Goal: Find specific page/section: Find specific page/section

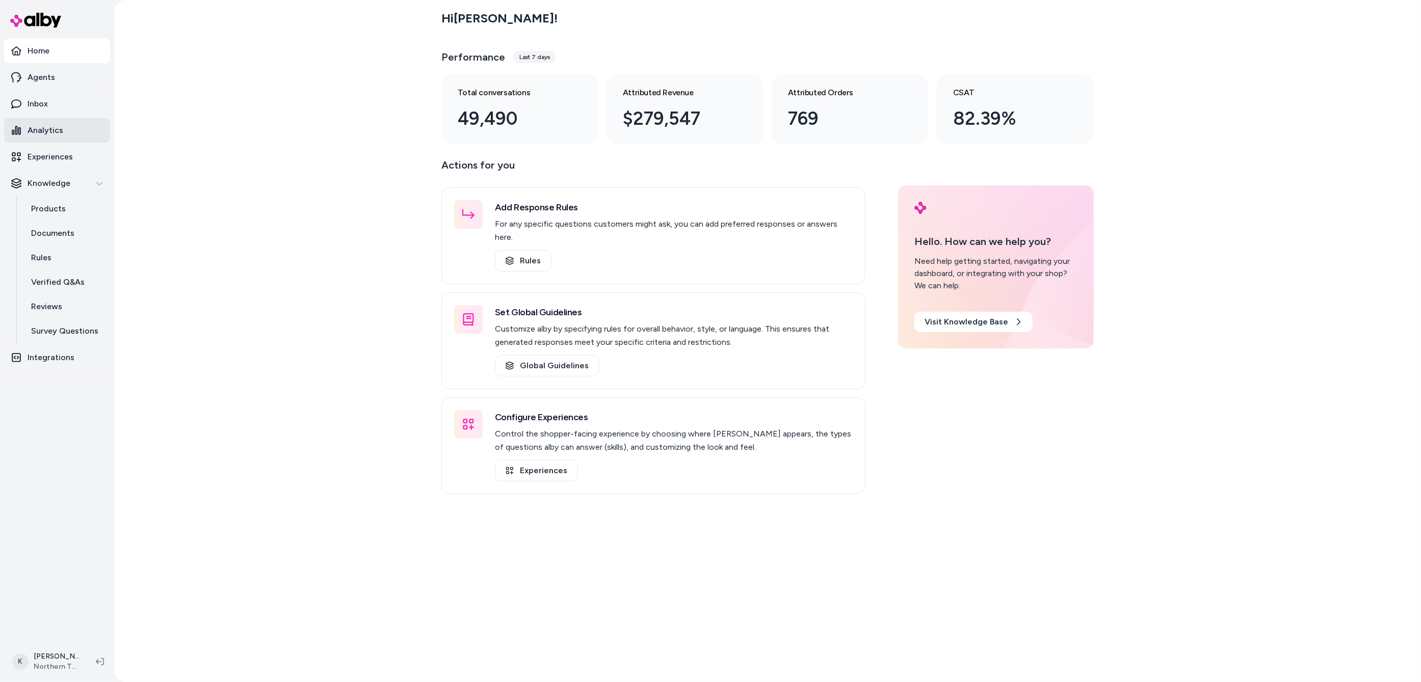
click at [54, 126] on p "Analytics" at bounding box center [46, 130] width 36 height 12
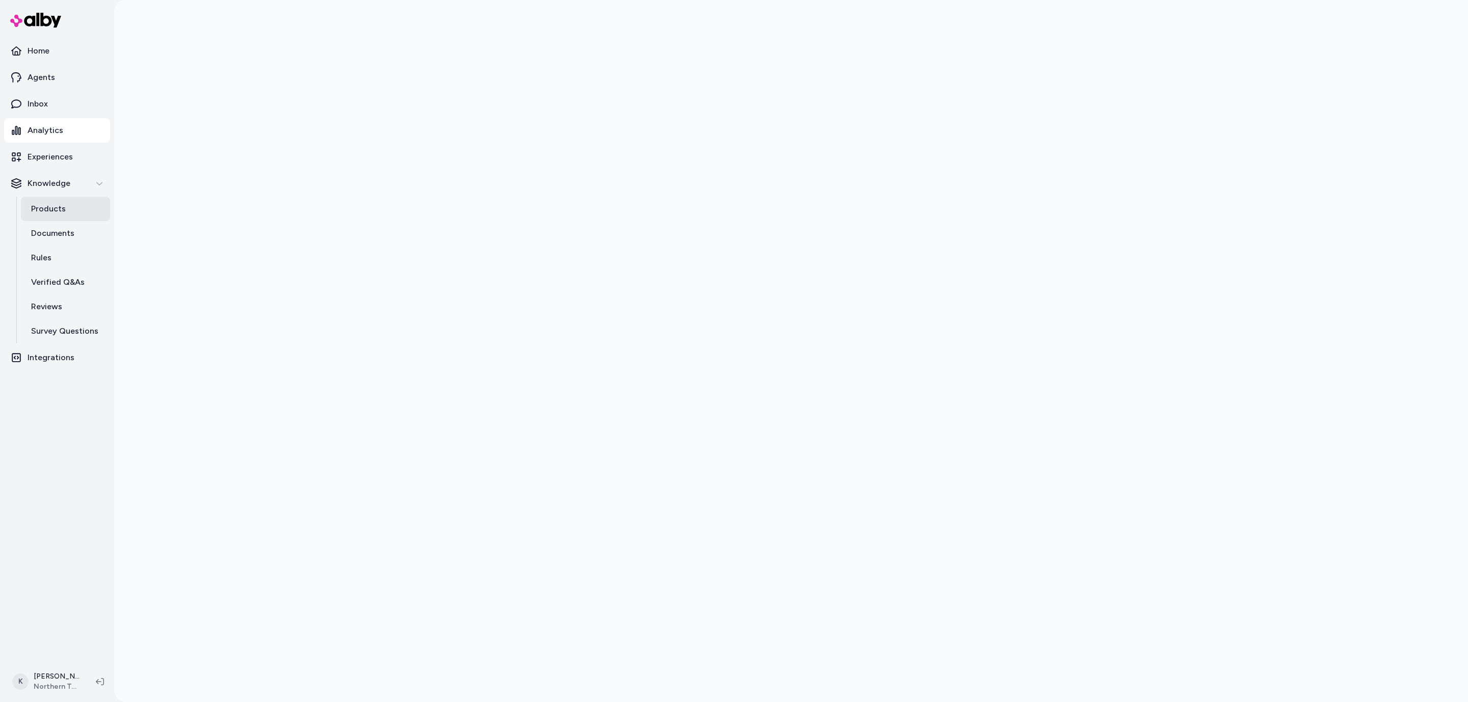
click at [54, 210] on p "Products" at bounding box center [48, 209] width 35 height 12
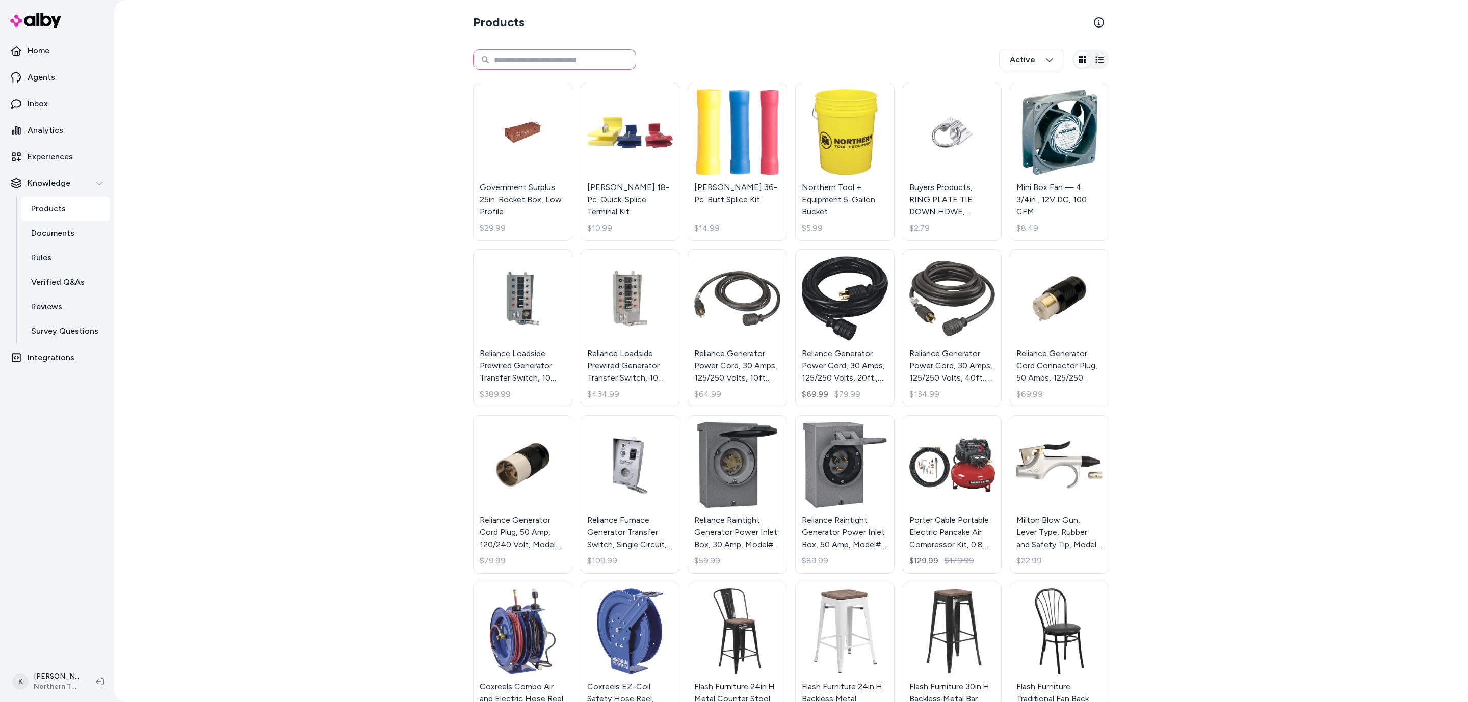
click at [549, 59] on input at bounding box center [554, 59] width 163 height 20
type input "**********"
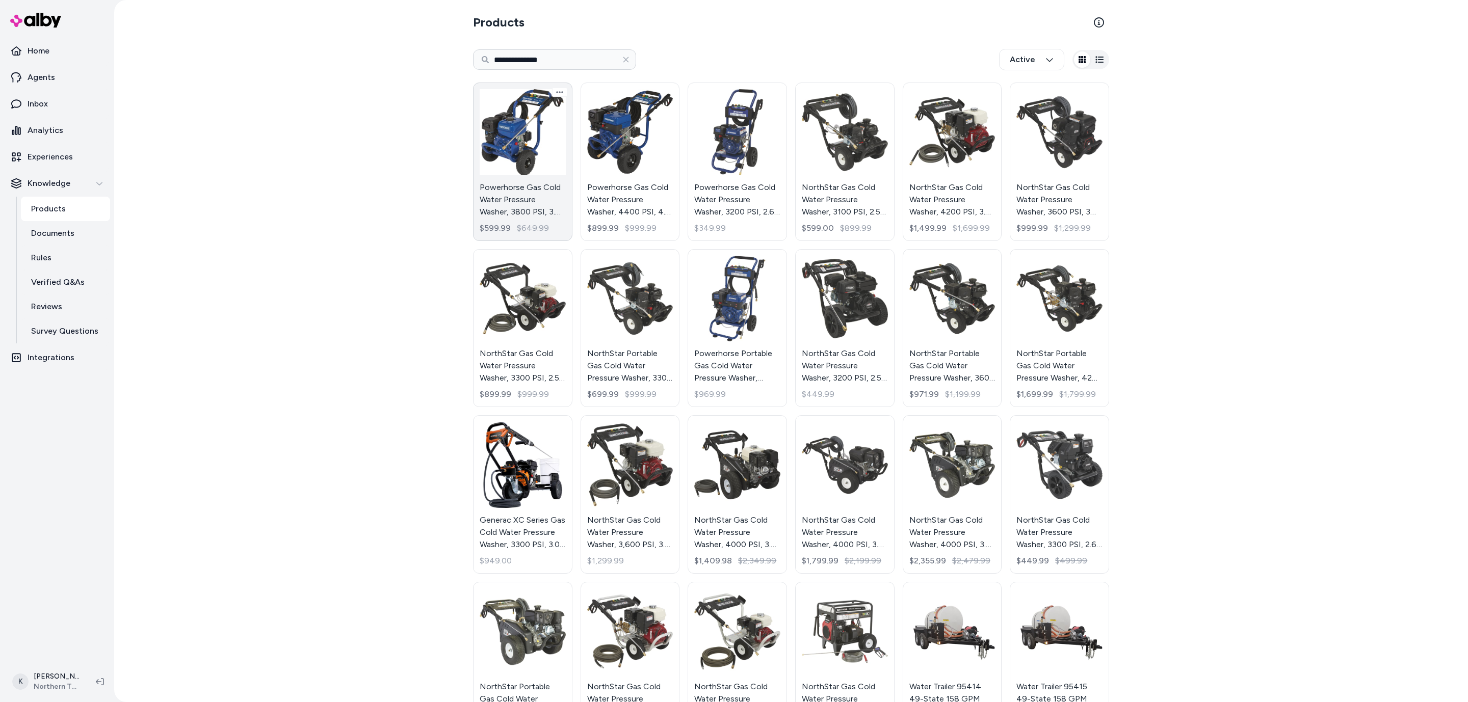
click at [513, 156] on link "Powerhorse Gas Cold Water Pressure Washer, 3800 PSI, 3.6 GPM $599.99 $649.99" at bounding box center [522, 162] width 99 height 159
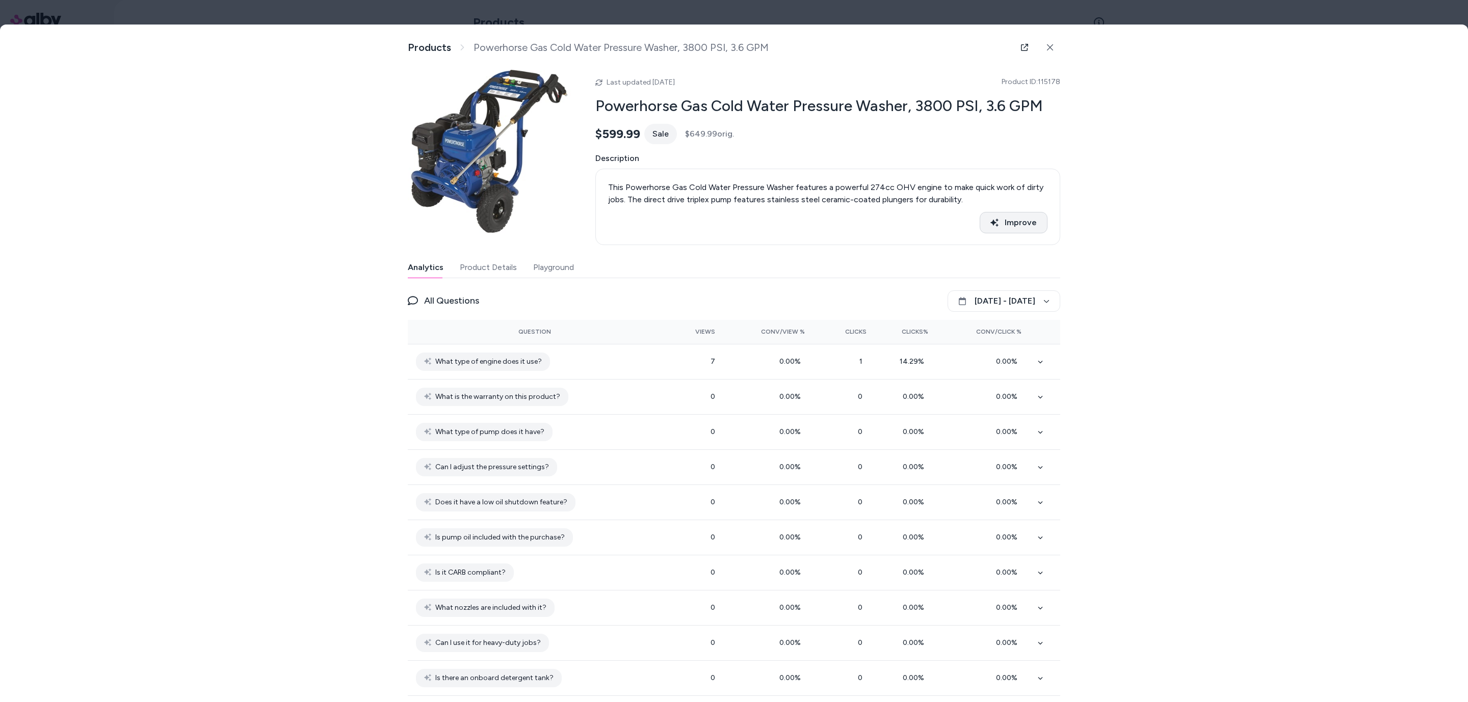
click at [1007, 220] on button "Improve" at bounding box center [1014, 222] width 68 height 21
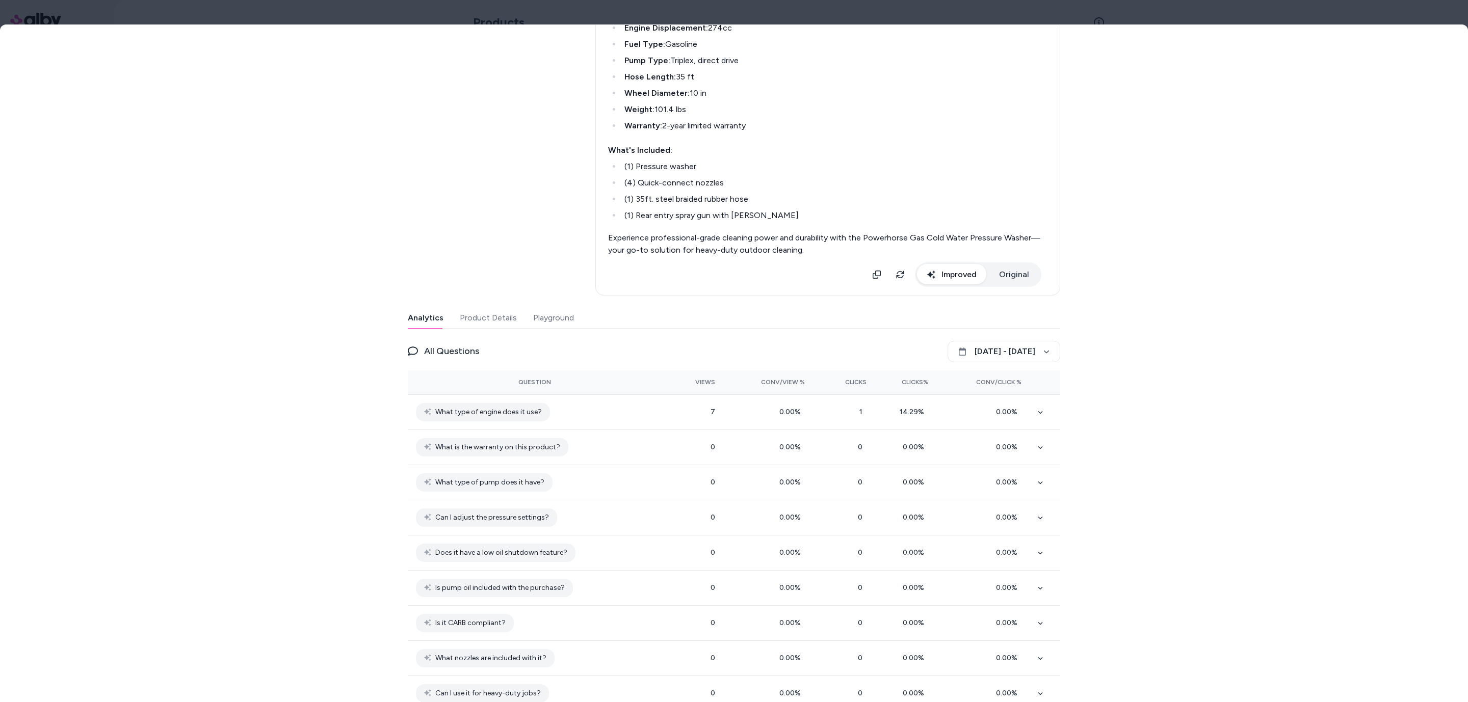
scroll to position [560, 0]
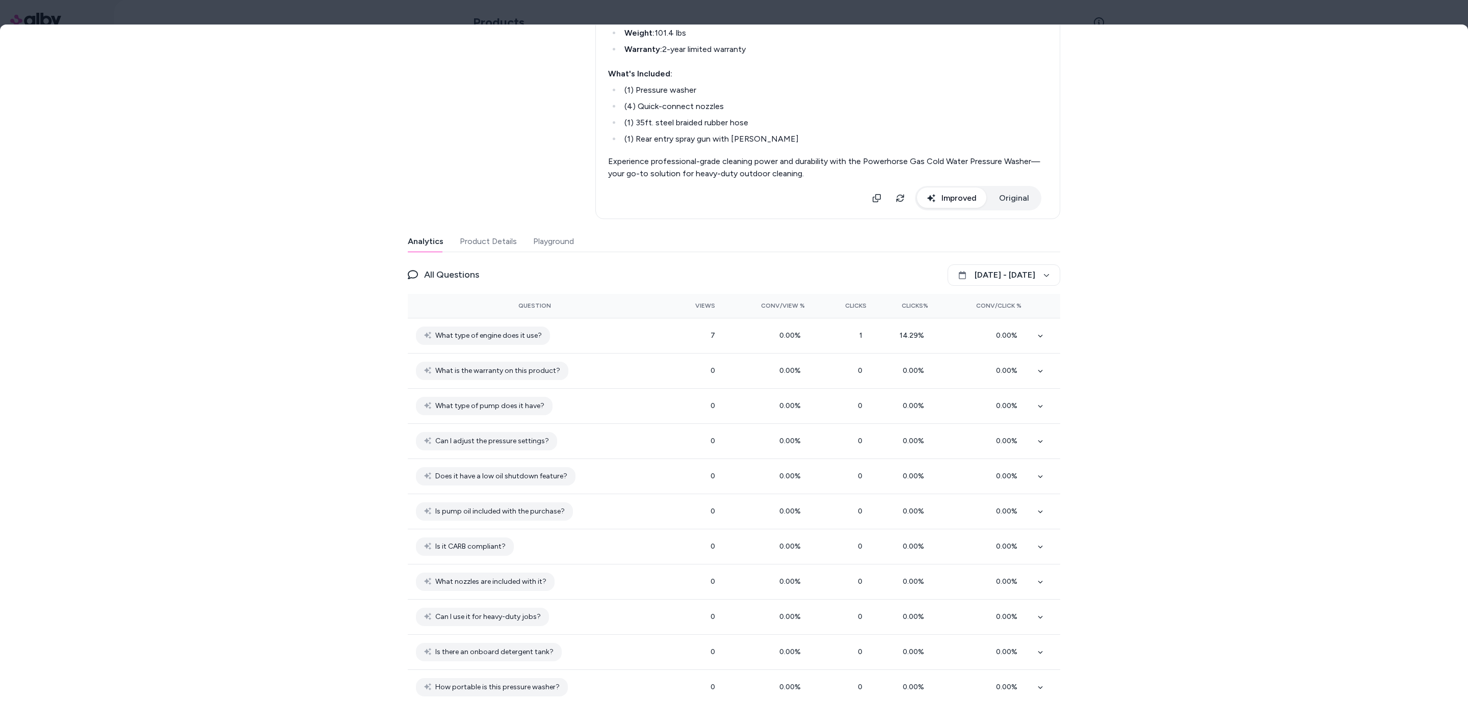
click at [462, 242] on button "Product Details" at bounding box center [488, 241] width 57 height 20
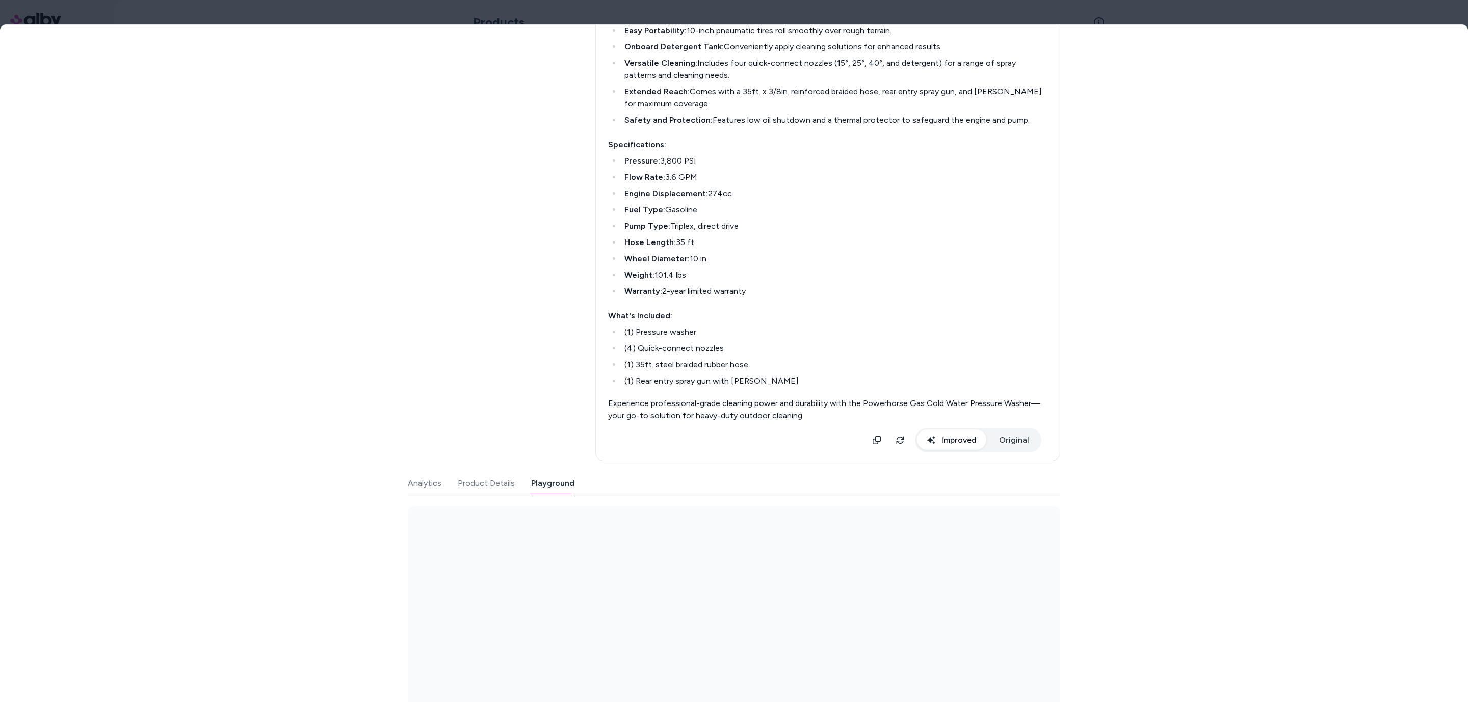
click at [554, 342] on div "Last updated Oct 07, 2025 Product ID: 115178 Powerhorse Gas Cold Water Pressure…" at bounding box center [734, 231] width 652 height 959
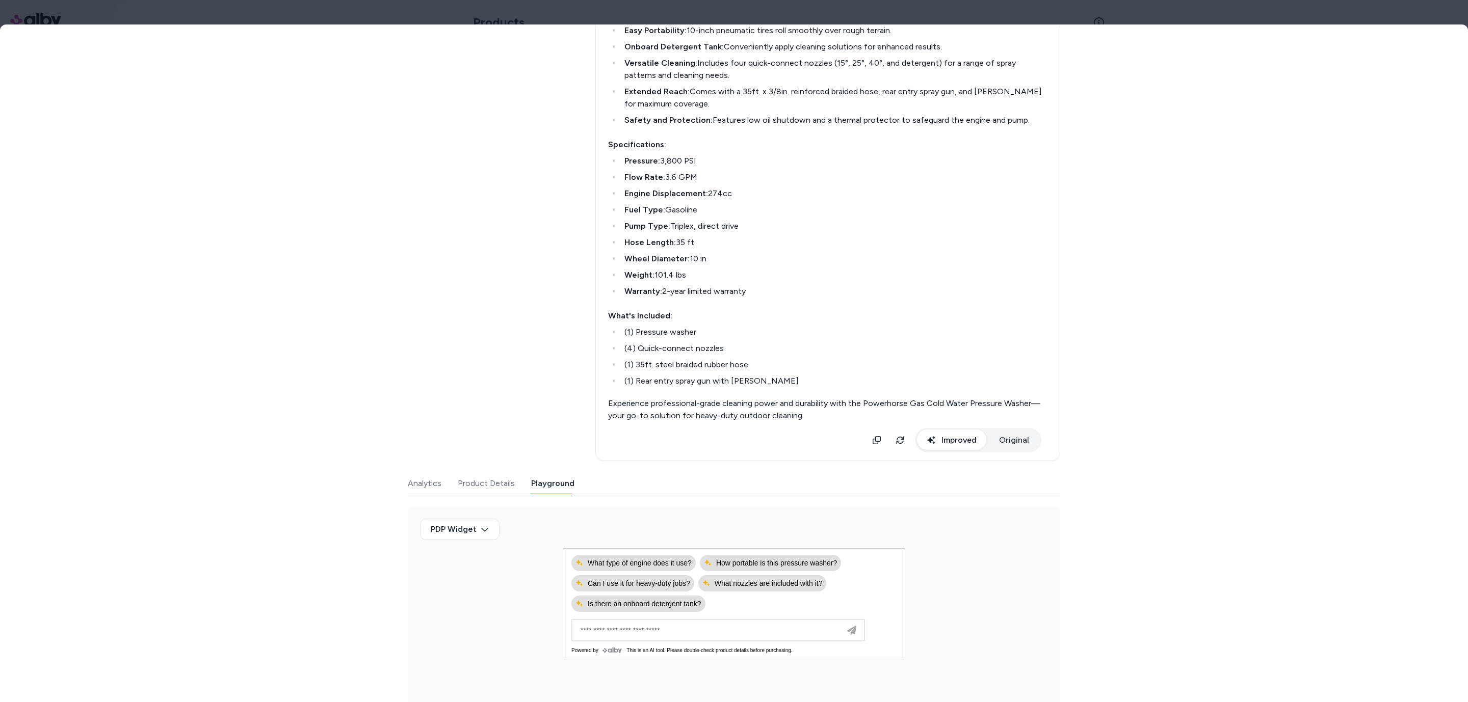
scroll to position [216, 0]
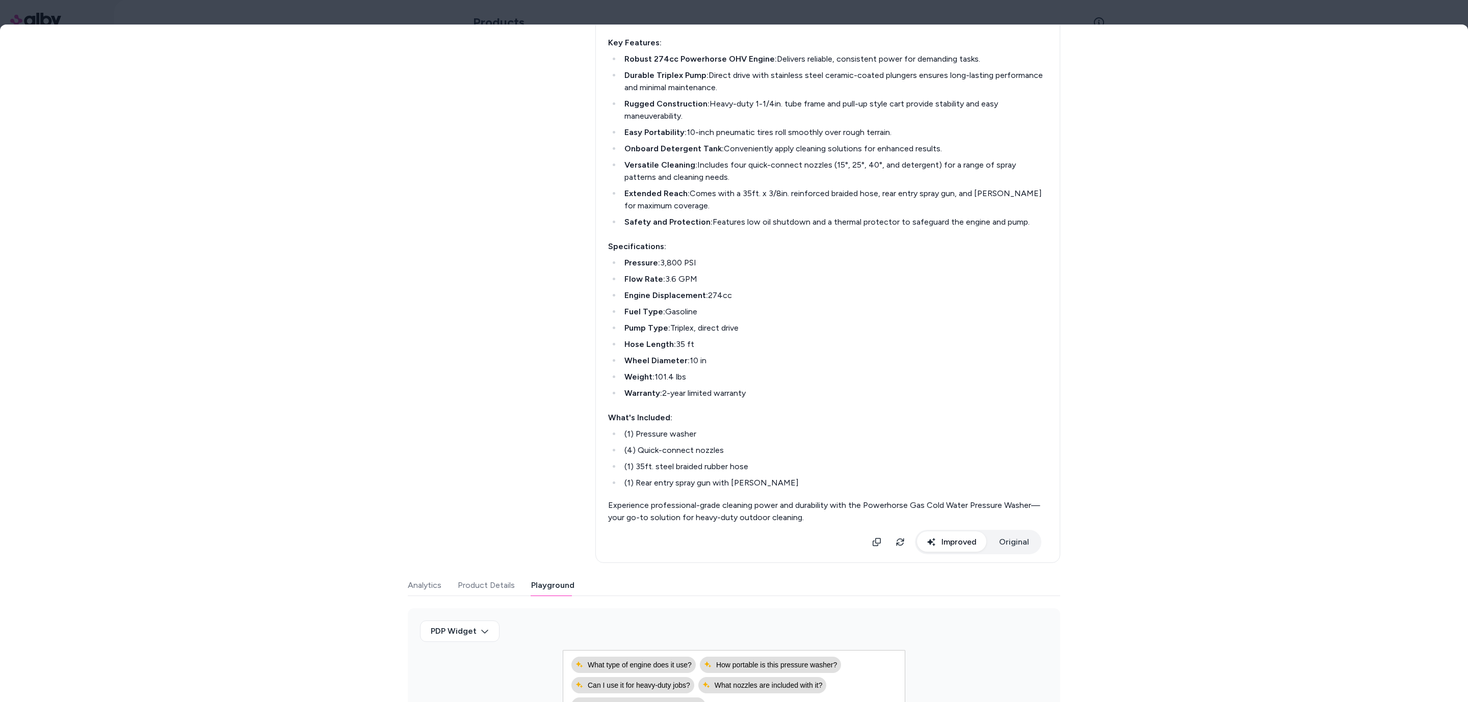
click at [408, 579] on button "Analytics" at bounding box center [425, 585] width 34 height 20
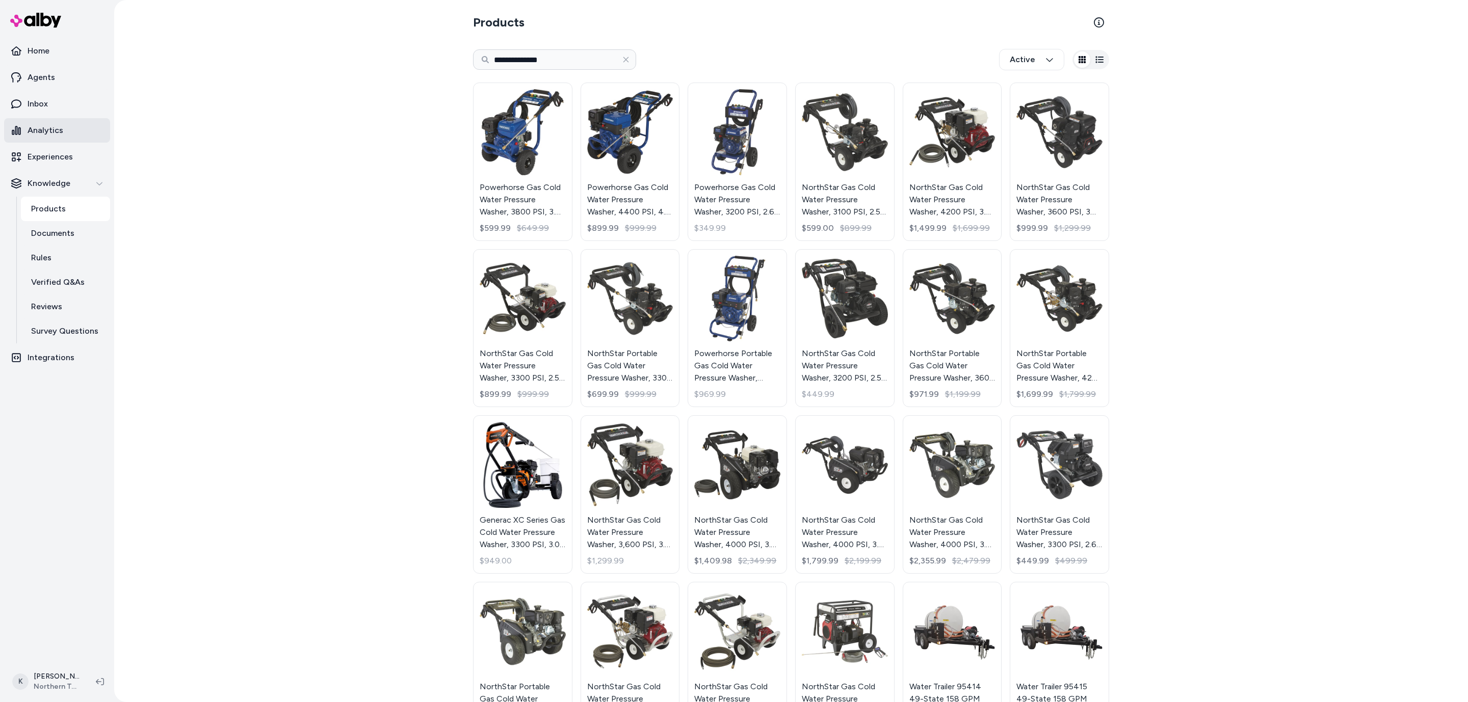
click at [38, 128] on p "Analytics" at bounding box center [46, 130] width 36 height 12
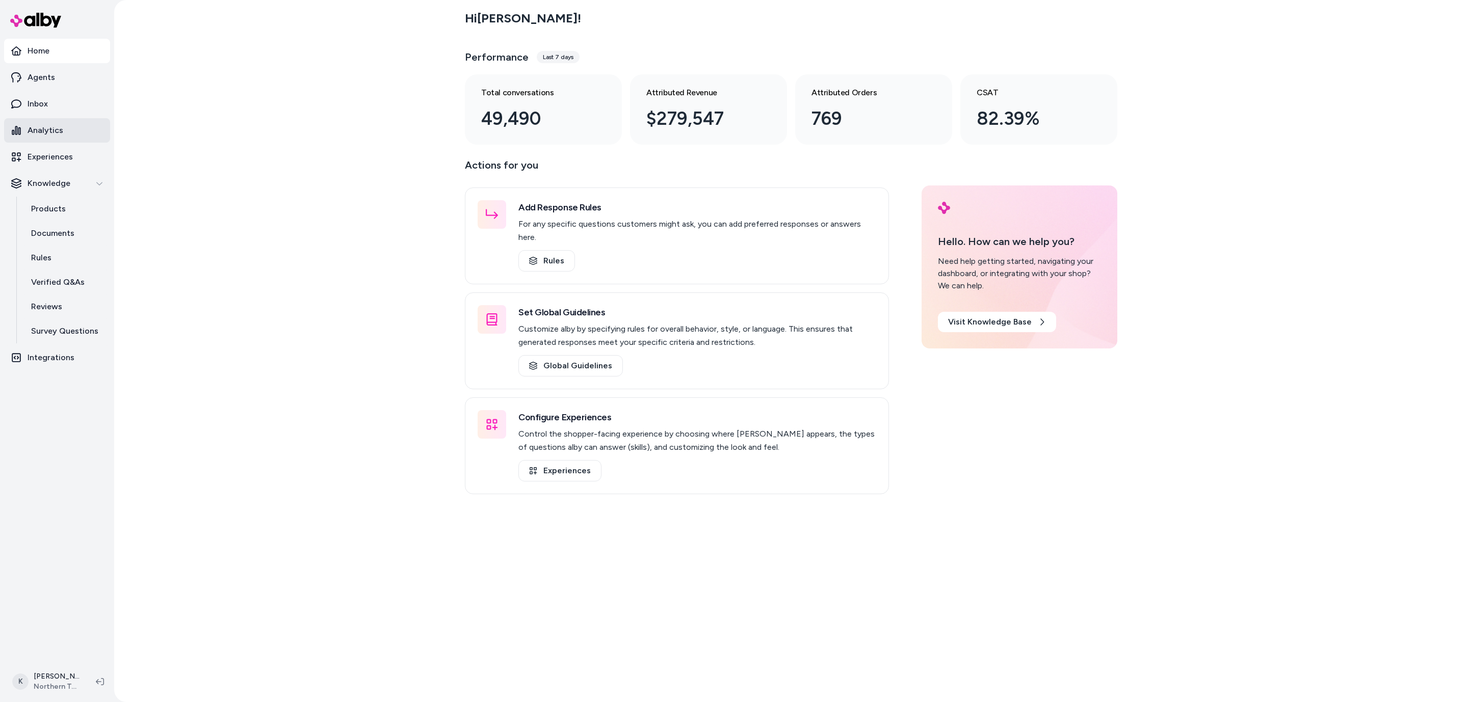
click at [50, 131] on p "Analytics" at bounding box center [46, 130] width 36 height 12
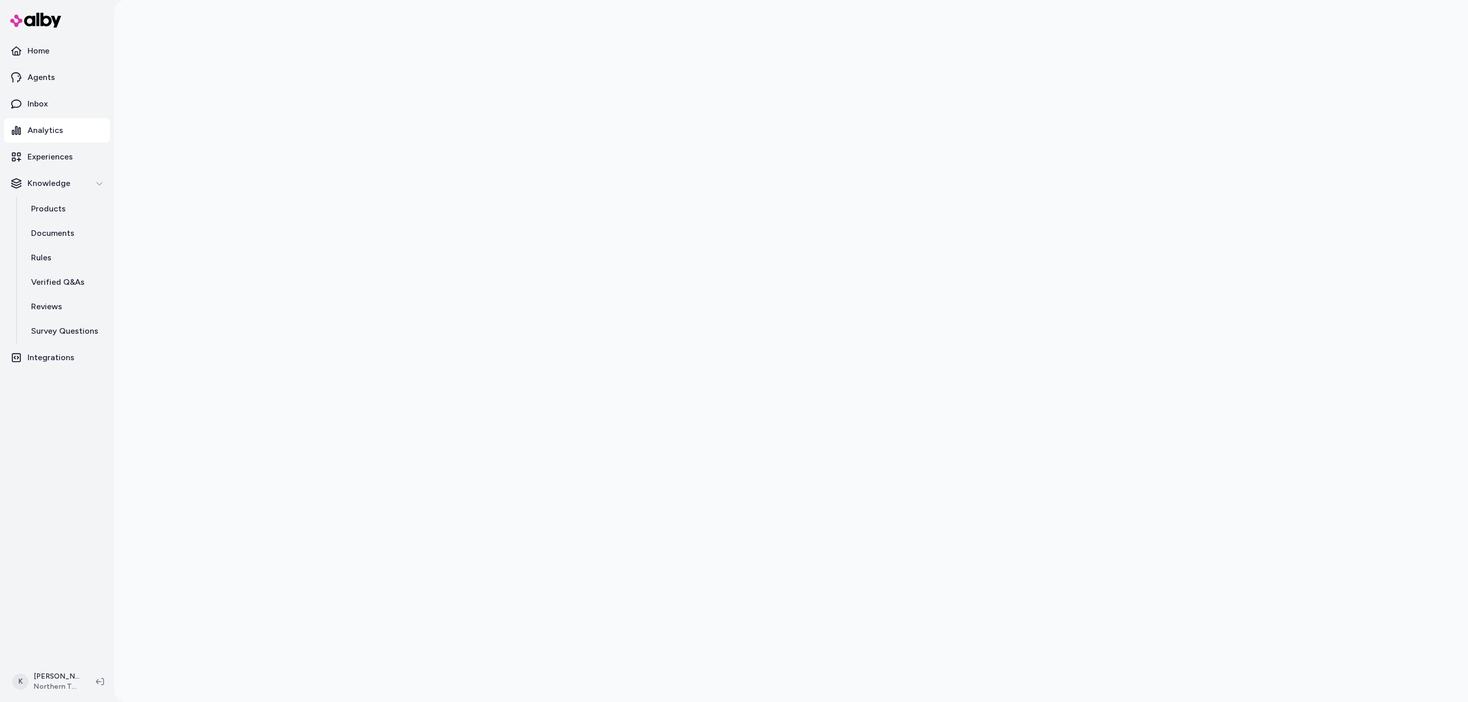
click at [1262, 196] on div at bounding box center [791, 351] width 1354 height 702
click at [1274, 270] on div at bounding box center [791, 351] width 1354 height 702
click at [172, 60] on div at bounding box center [791, 351] width 1354 height 702
